Goal: Book appointment/travel/reservation

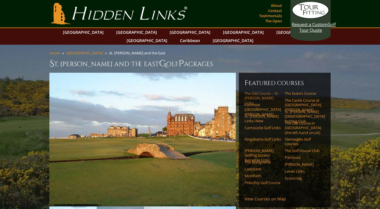
click at [257, 91] on link "The Old Course – St. [PERSON_NAME] Links" at bounding box center [262, 98] width 36 height 14
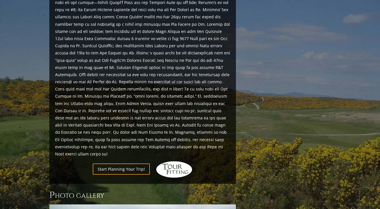
scroll to position [616, 0]
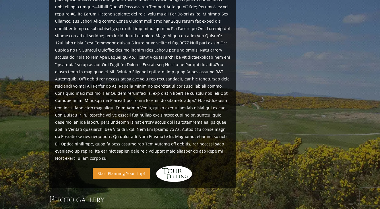
click at [133, 168] on link "Start Planning Your Trip!" at bounding box center [121, 173] width 57 height 11
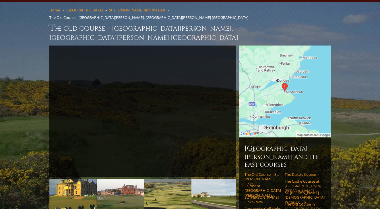
scroll to position [32, 0]
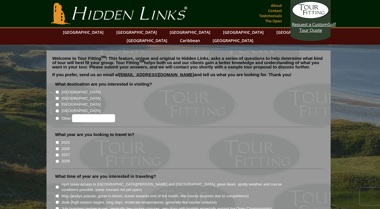
click at [57, 97] on input "[GEOGRAPHIC_DATA]" at bounding box center [57, 99] width 4 height 4
radio input "true"
click at [56, 141] on input "2025" at bounding box center [57, 143] width 4 height 4
radio input "true"
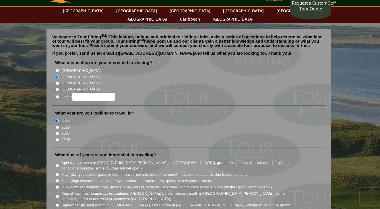
scroll to position [22, 0]
click at [56, 209] on input "October (crowds dissipate quickly, less daylight, weather cool and crisp)" at bounding box center [57, 212] width 4 height 4
radio input "true"
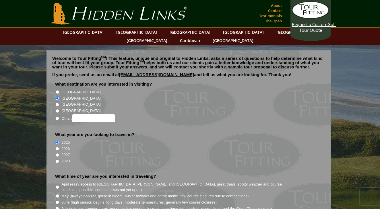
scroll to position [0, 0]
